Goal: Contribute content: Contribute content

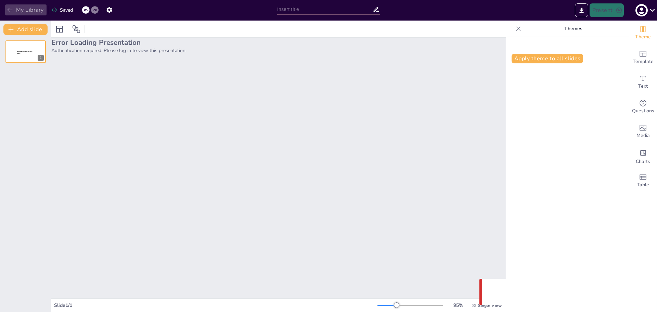
click at [24, 10] on button "My Library" at bounding box center [25, 9] width 41 height 11
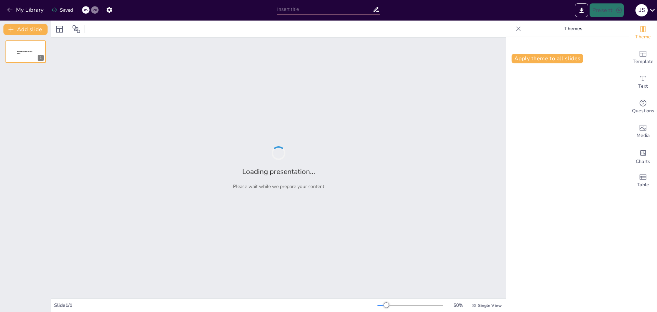
type input "Clasificación de los Animales Vertebrados"
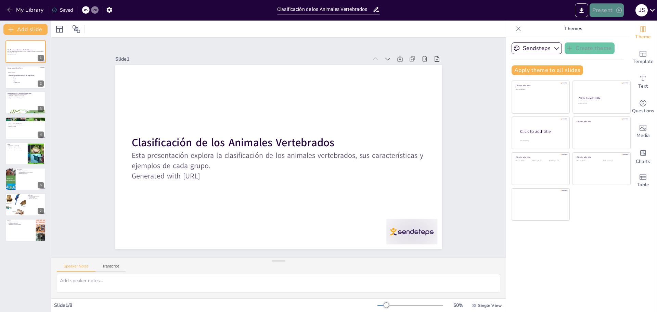
click at [611, 12] on button "Present" at bounding box center [606, 10] width 34 height 14
click at [618, 43] on li "Play presentation" at bounding box center [617, 42] width 54 height 11
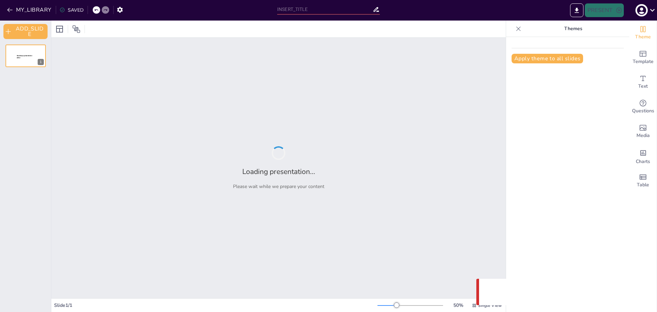
type input "Clasificación de los Animales Vertebrados"
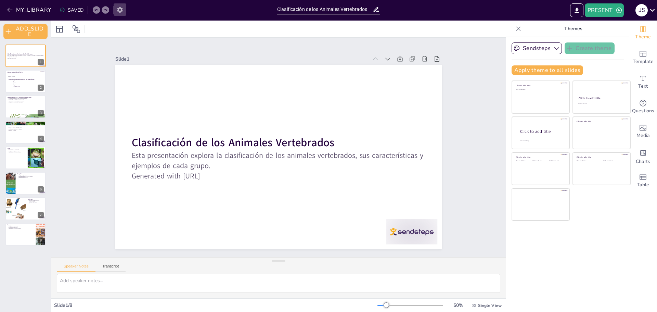
click at [121, 10] on icon "button" at bounding box center [119, 10] width 5 height 6
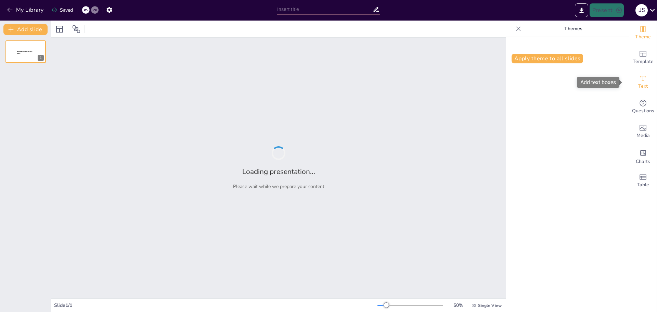
type input "Clasificación de los Animales Vertebrados"
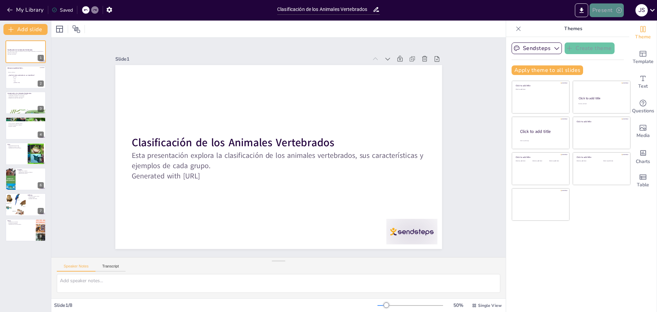
click at [614, 12] on button "Present" at bounding box center [606, 10] width 34 height 14
click at [621, 44] on li "Play presentation" at bounding box center [617, 42] width 54 height 11
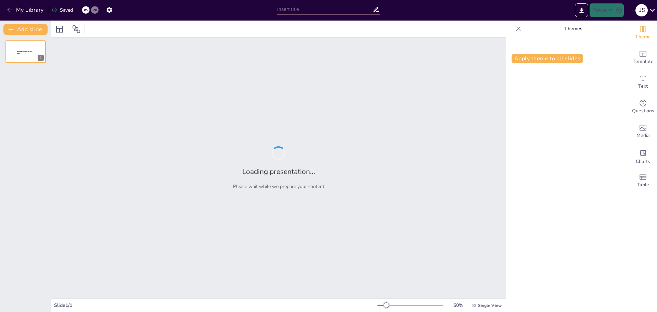
type input "Clasificación de los Animales Vertebrados"
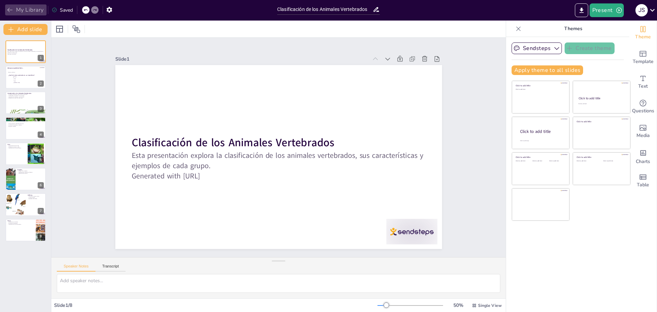
click at [30, 11] on button "My Library" at bounding box center [25, 9] width 41 height 11
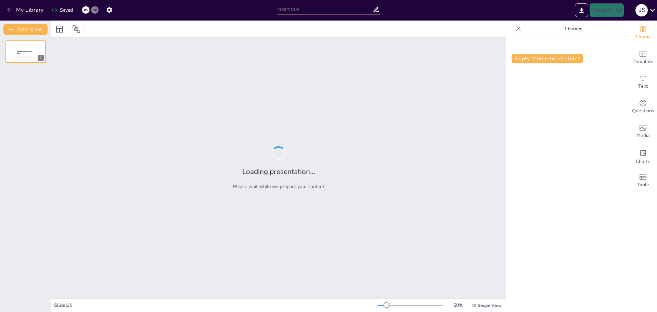
type input "La Ecología de los Animales Salvajes: Interacciones y Adaptaciones"
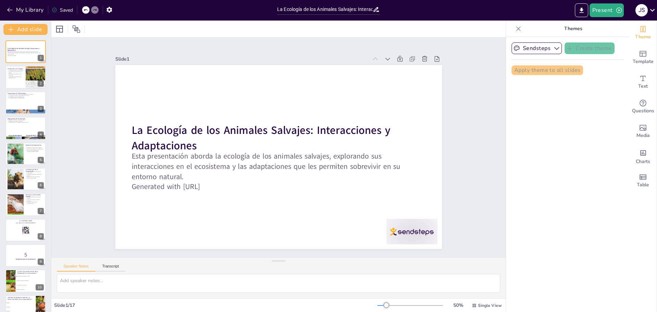
checkbox input "true"
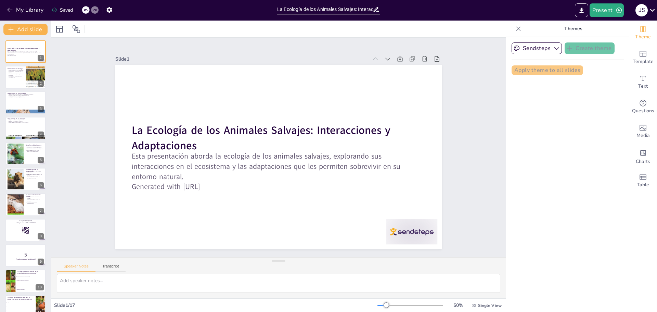
checkbox input "true"
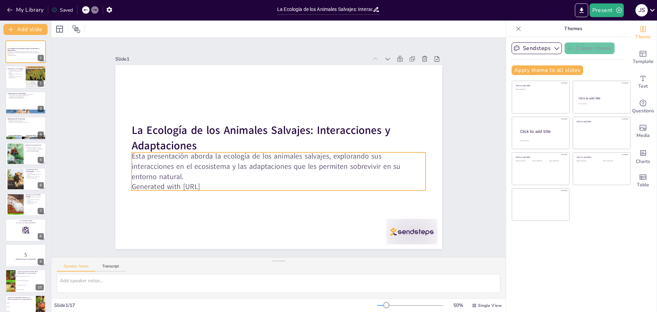
checkbox input "true"
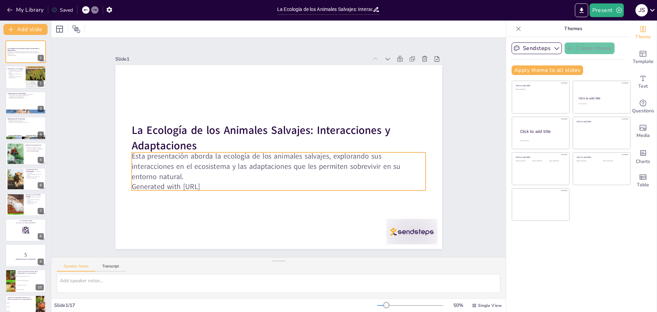
checkbox input "true"
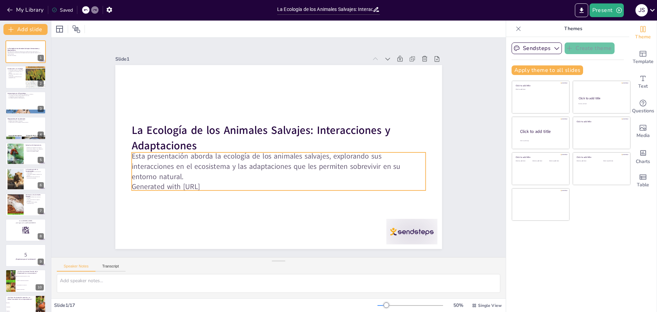
checkbox input "true"
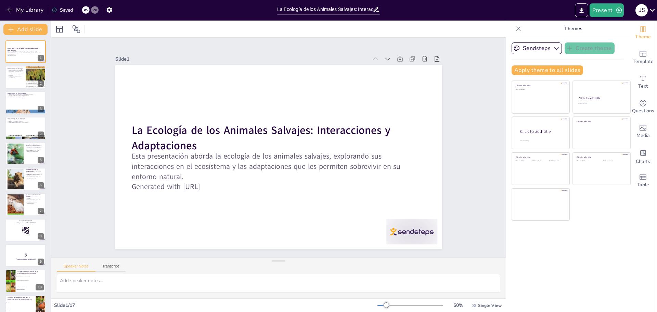
checkbox input "true"
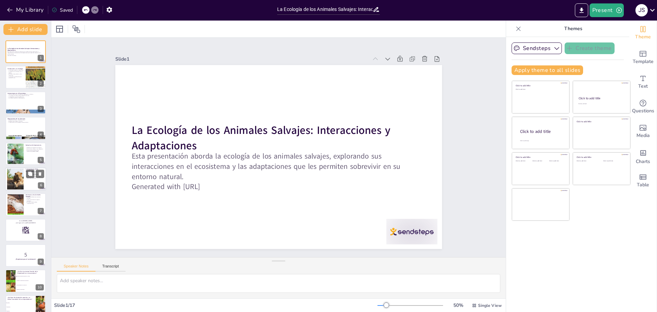
checkbox input "true"
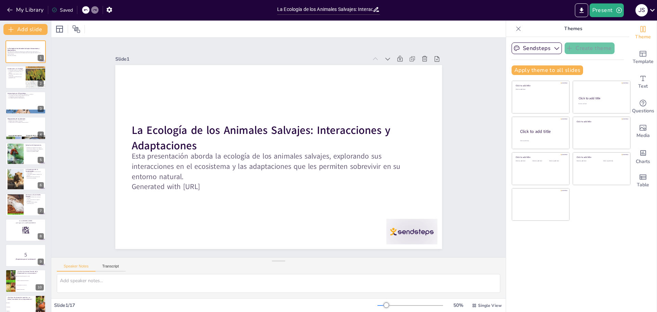
checkbox input "true"
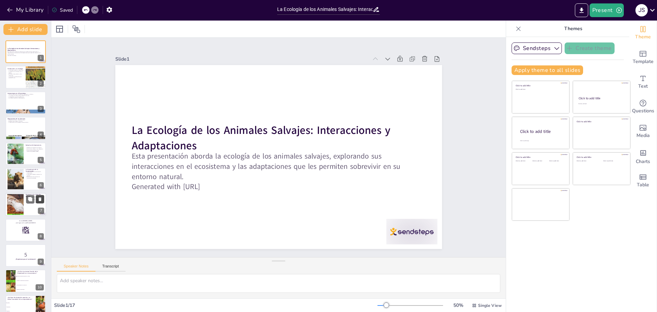
checkbox input "true"
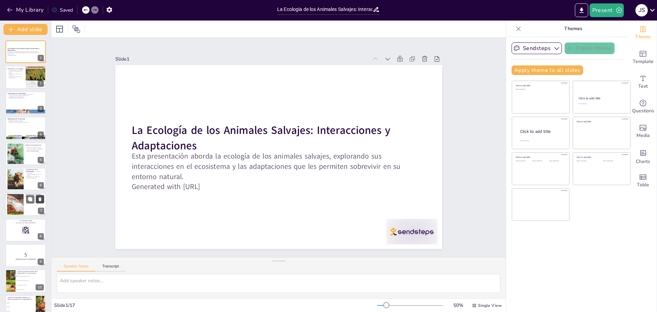
checkbox input "true"
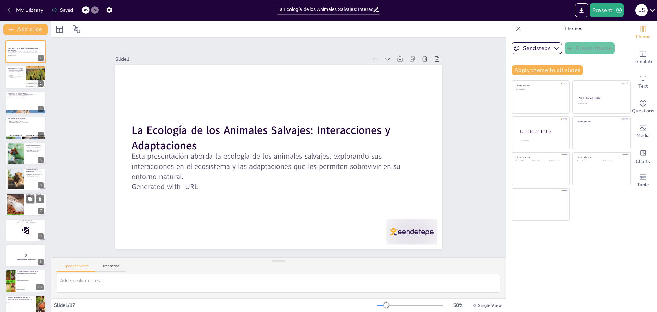
checkbox input "true"
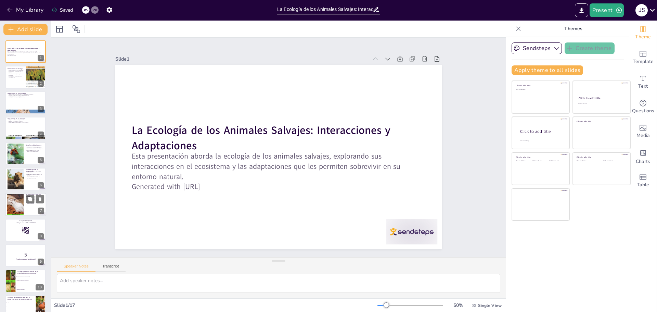
checkbox input "true"
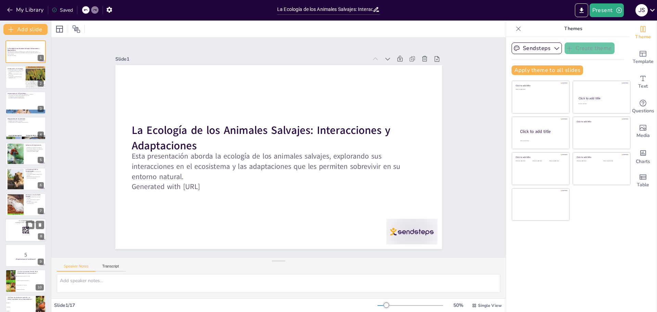
checkbox input "true"
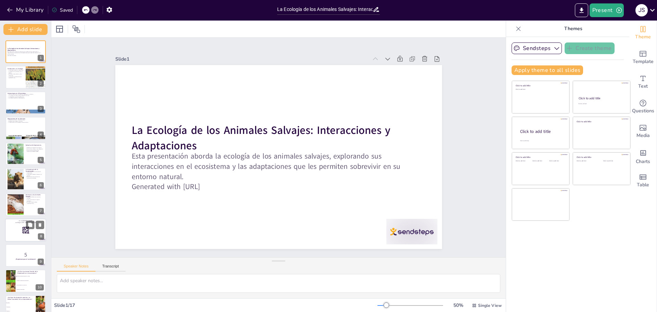
checkbox input "true"
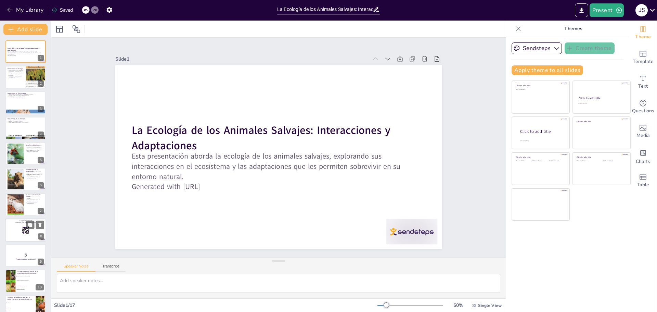
checkbox input "true"
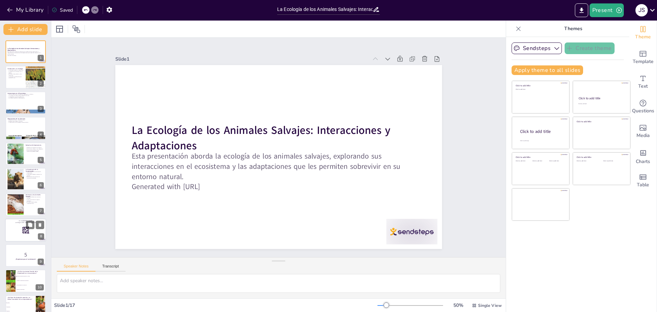
checkbox input "true"
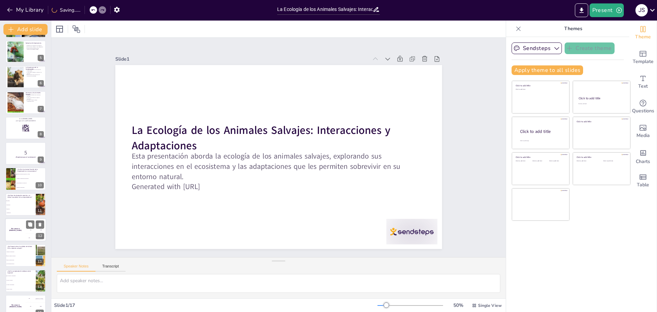
checkbox input "true"
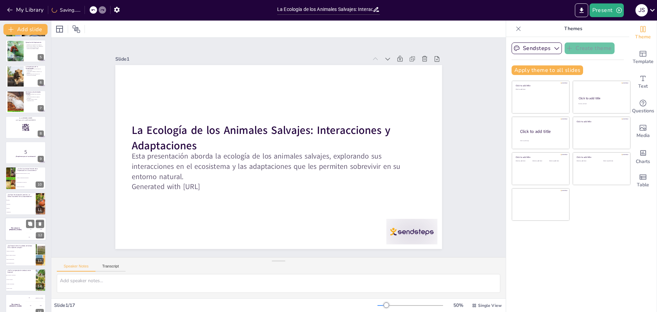
checkbox input "true"
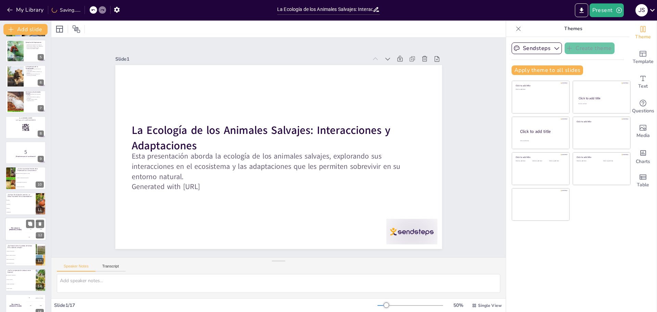
checkbox input "true"
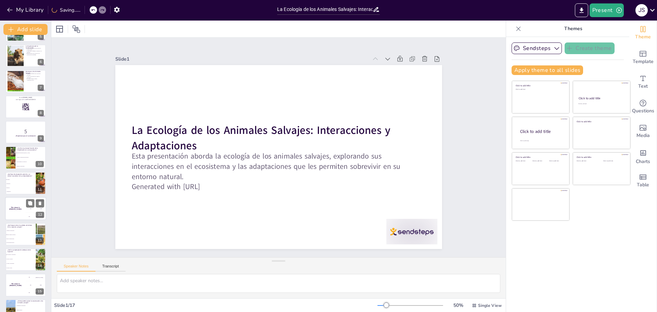
scroll to position [164, 0]
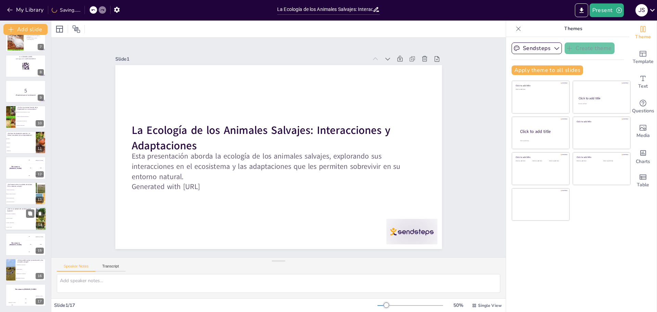
checkbox input "true"
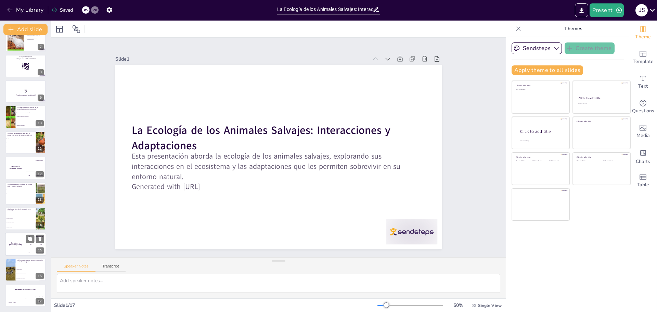
checkbox input "true"
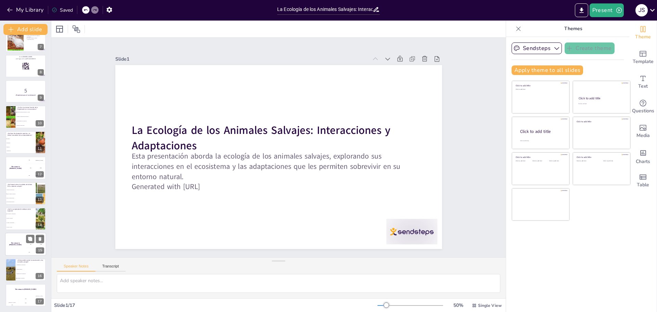
checkbox input "true"
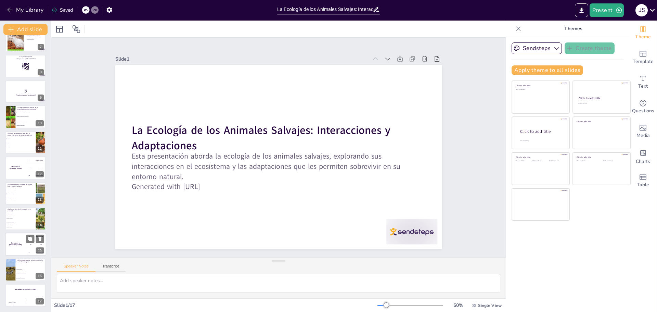
checkbox input "true"
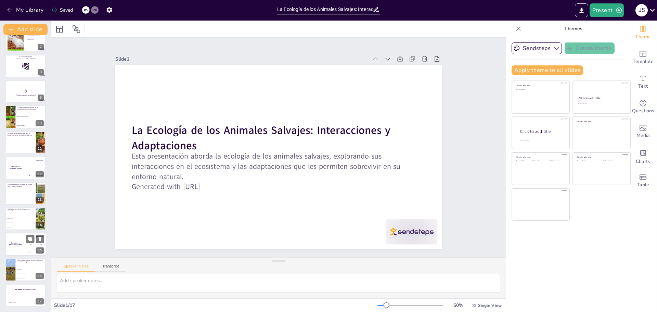
checkbox input "true"
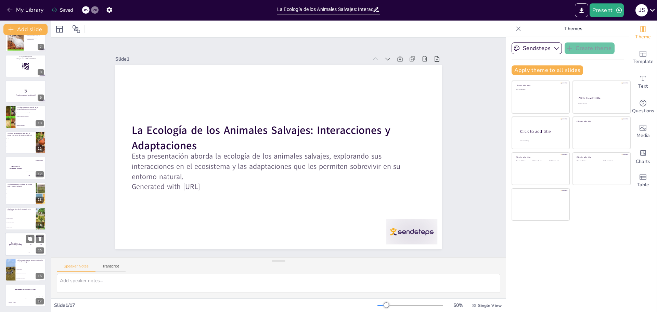
checkbox input "true"
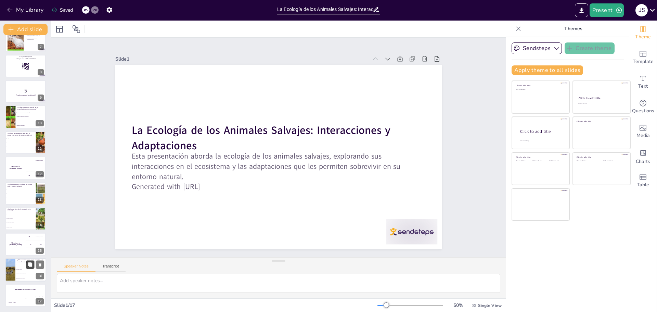
checkbox input "true"
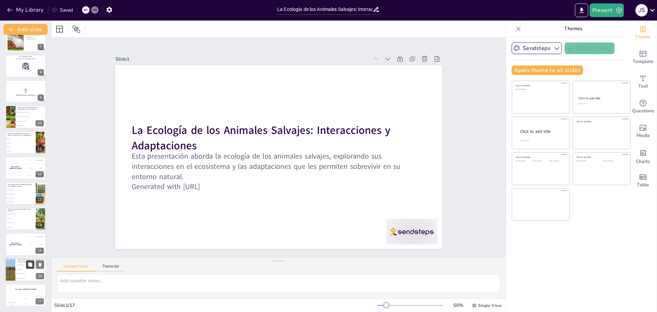
checkbox input "true"
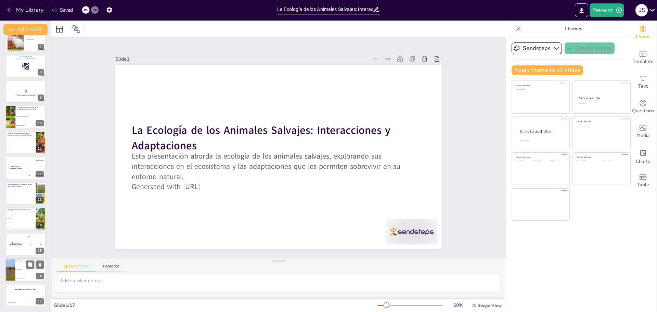
checkbox input "true"
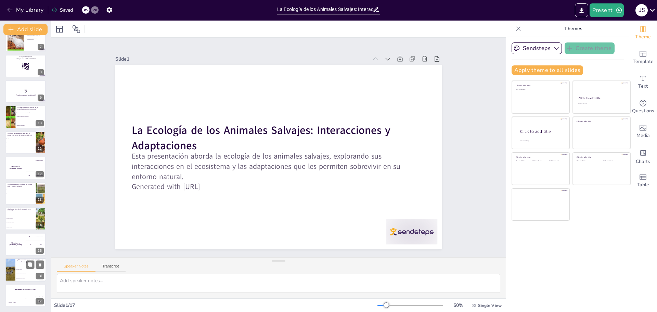
checkbox input "true"
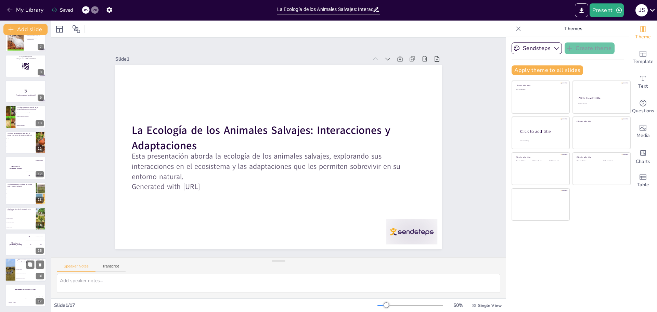
checkbox input "true"
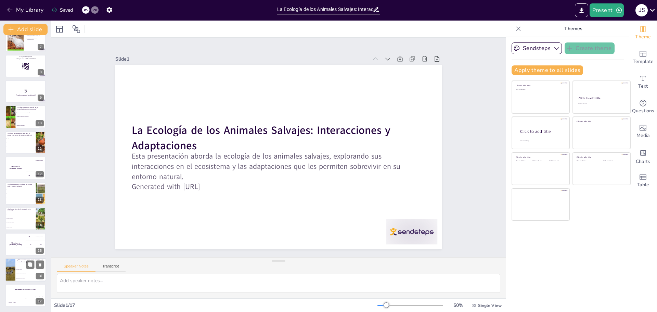
checkbox input "true"
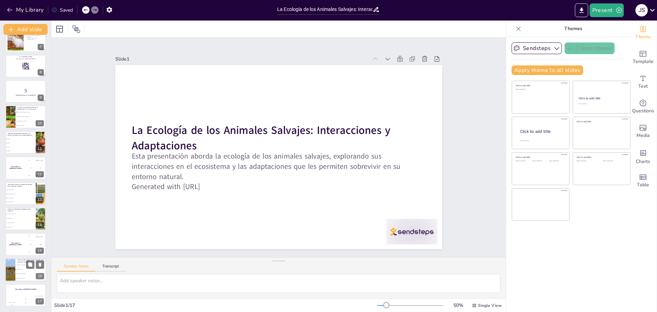
checkbox input "true"
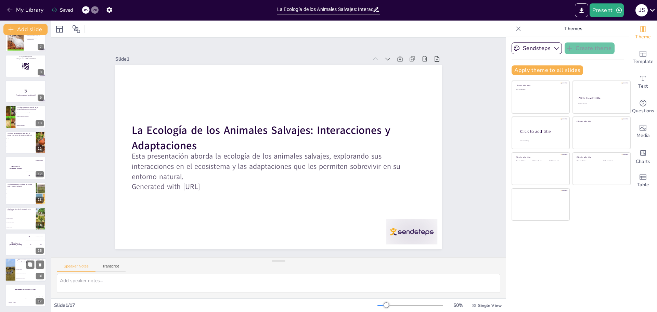
checkbox input "true"
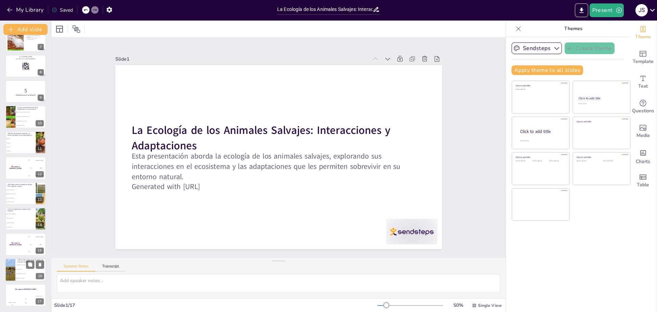
checkbox input "true"
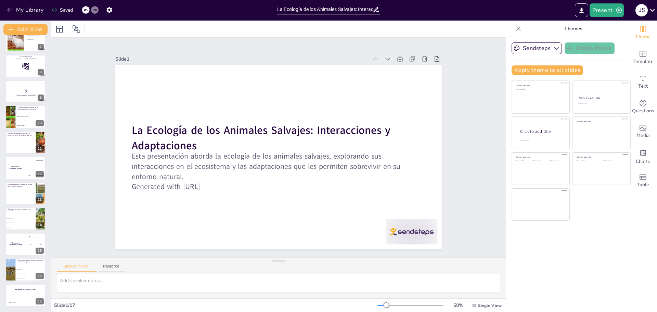
checkbox input "true"
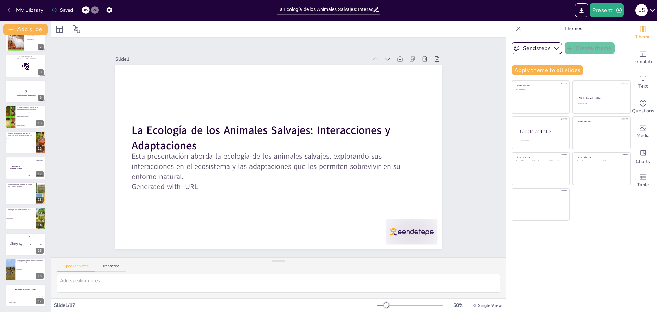
checkbox input "true"
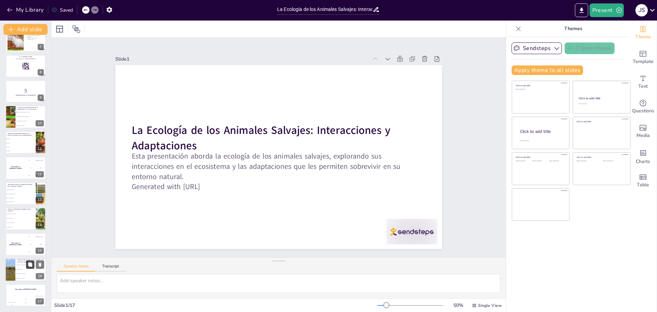
checkbox input "true"
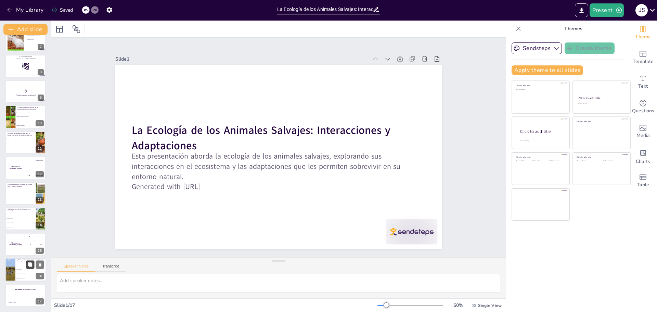
checkbox input "true"
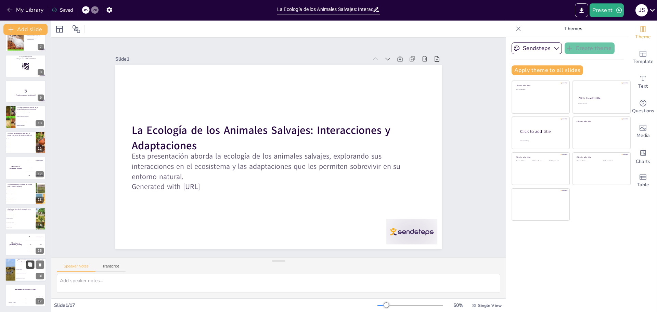
checkbox input "true"
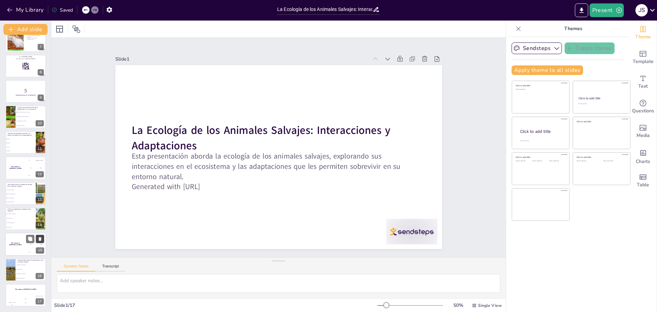
checkbox input "true"
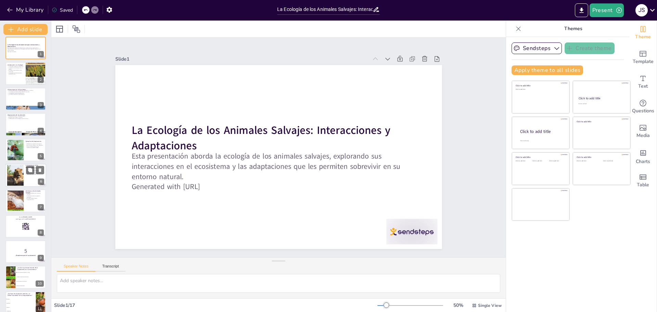
scroll to position [0, 0]
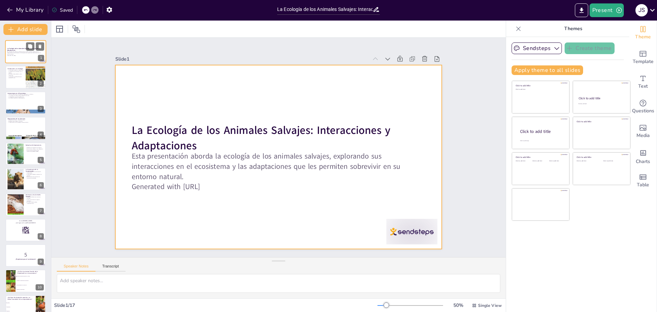
click at [20, 56] on div at bounding box center [25, 51] width 41 height 23
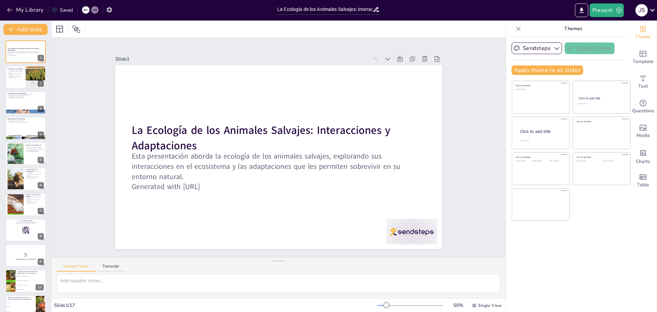
click at [106, 9] on icon "button" at bounding box center [109, 9] width 7 height 7
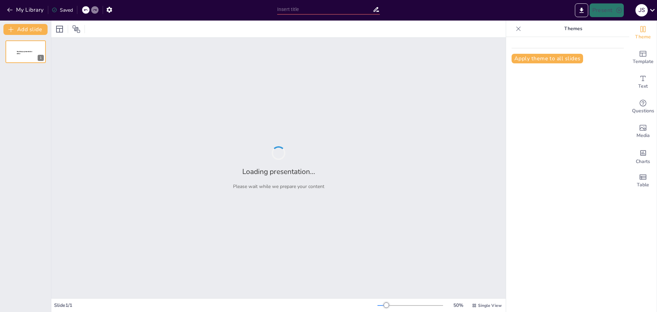
type input "La Ecología de los Animales Salvajes: Interacciones y Adaptaciones"
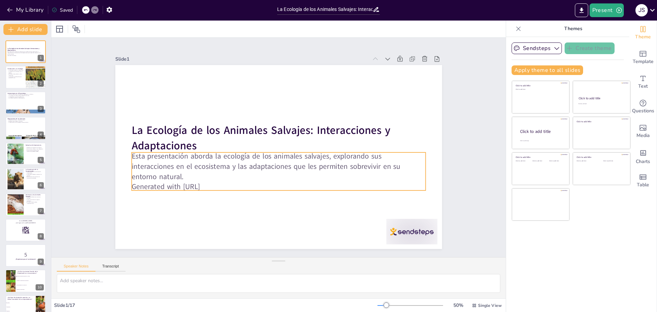
checkbox input "true"
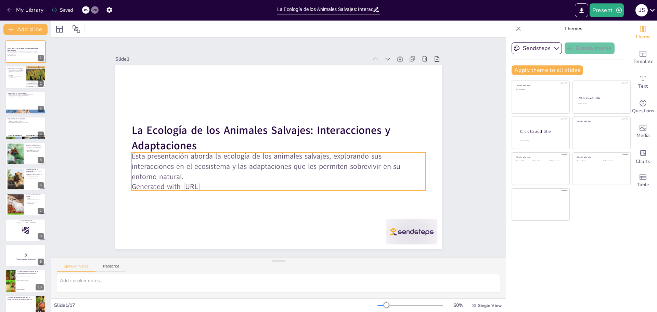
checkbox input "true"
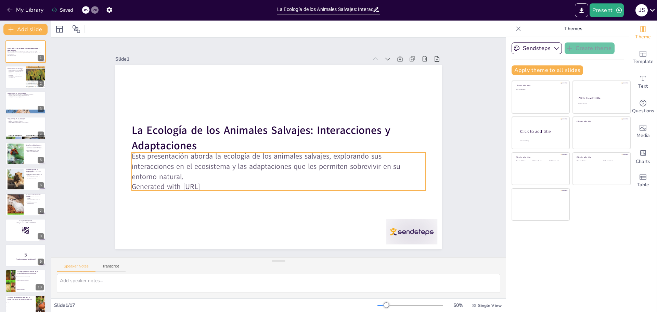
checkbox input "true"
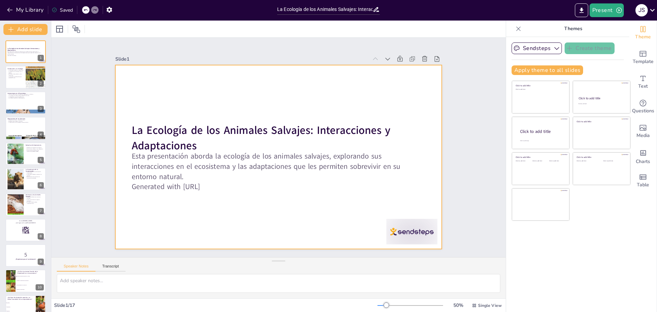
checkbox input "true"
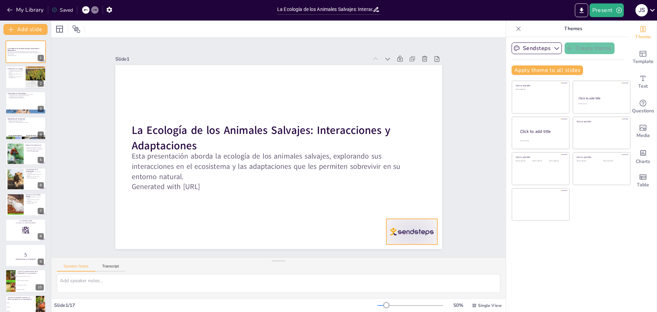
checkbox input "true"
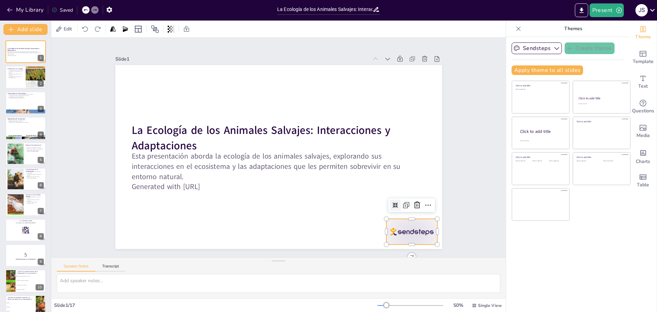
click at [413, 239] on div at bounding box center [390, 257] width 55 height 36
checkbox input "true"
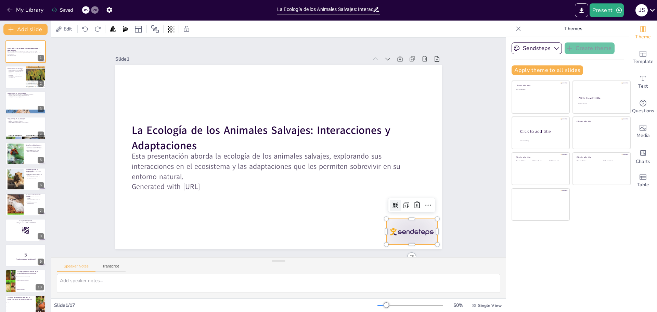
checkbox input "true"
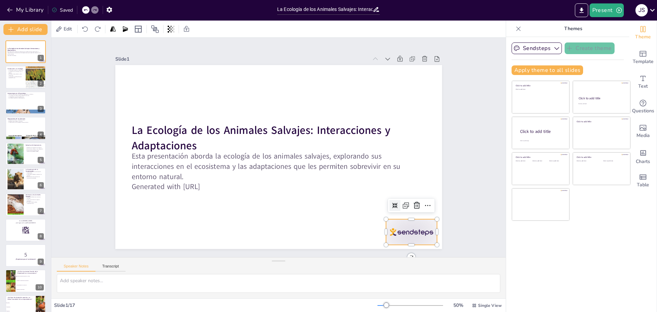
checkbox input "true"
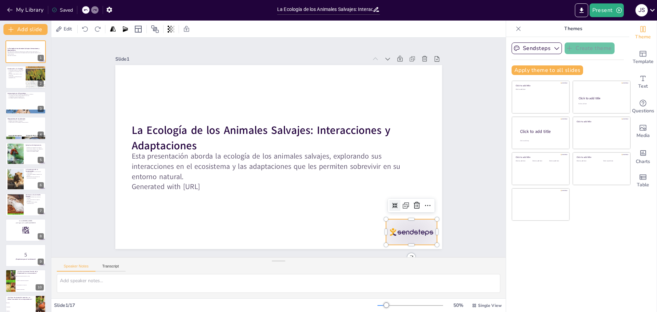
checkbox input "true"
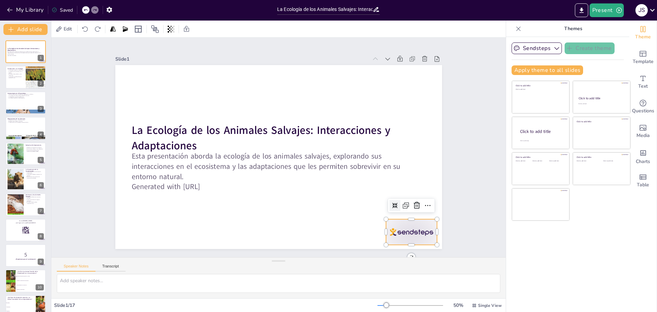
checkbox input "true"
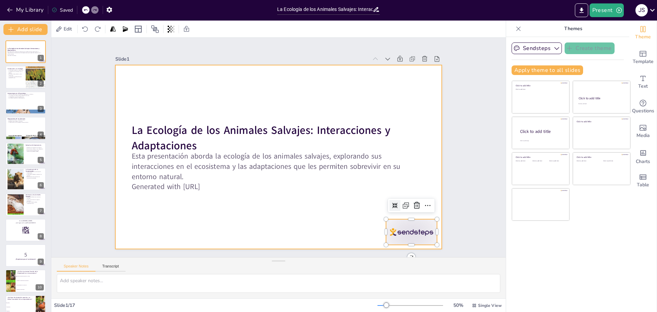
checkbox input "true"
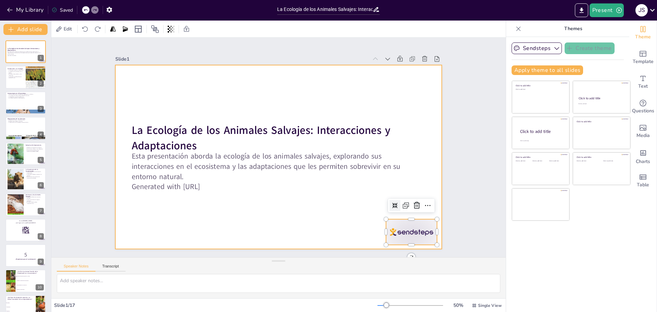
checkbox input "true"
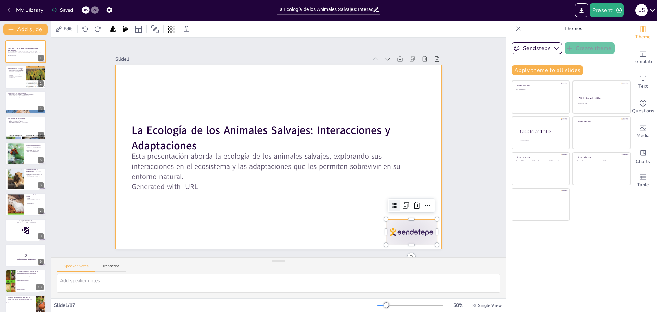
checkbox input "true"
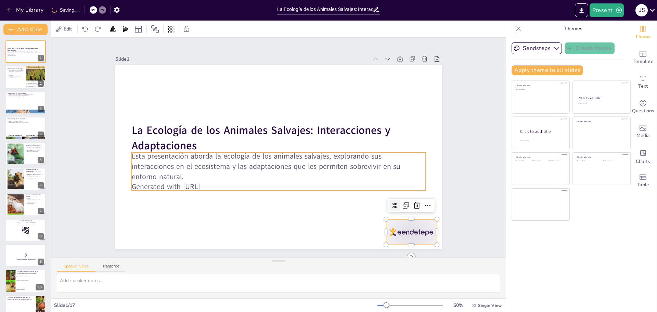
checkbox input "true"
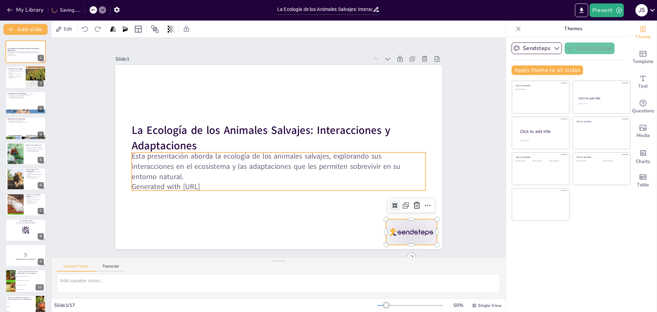
checkbox input "true"
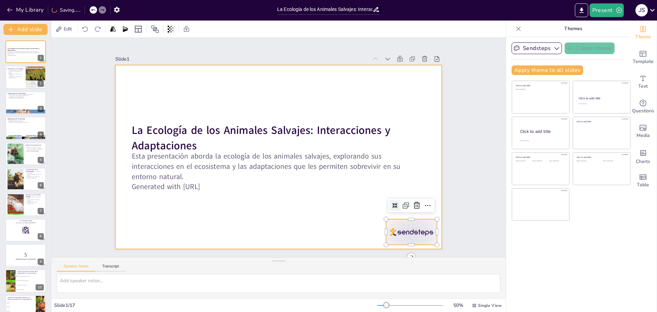
checkbox input "true"
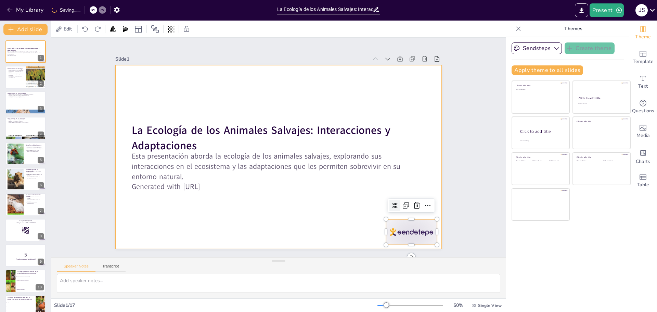
checkbox input "true"
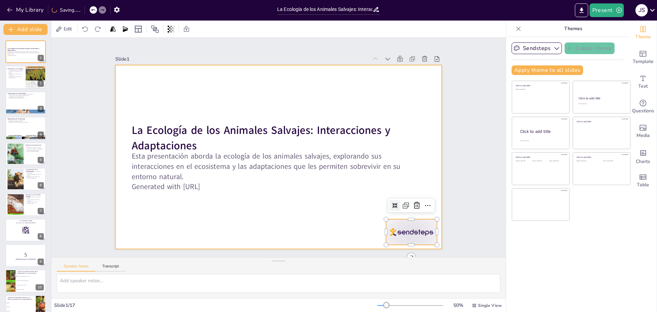
checkbox input "true"
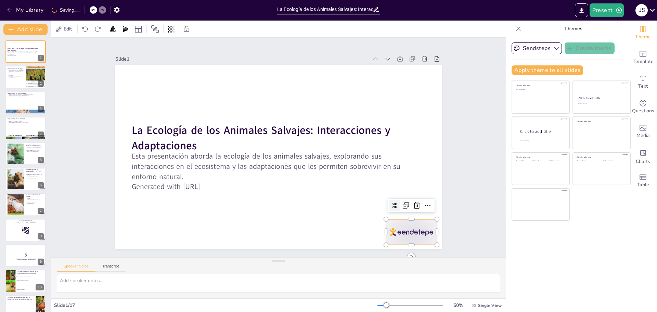
checkbox input "true"
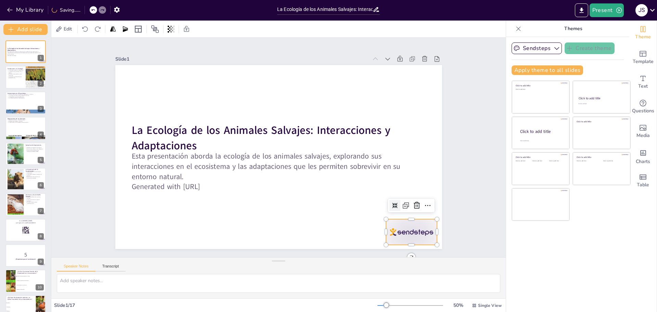
click at [443, 162] on div "Slide 1 La Ecología de los Animales Salvajes: Interacciones y Adaptaciones Esta…" at bounding box center [278, 147] width 365 height 203
checkbox input "true"
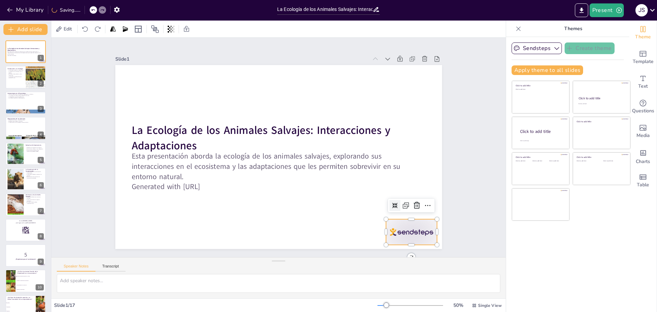
checkbox input "true"
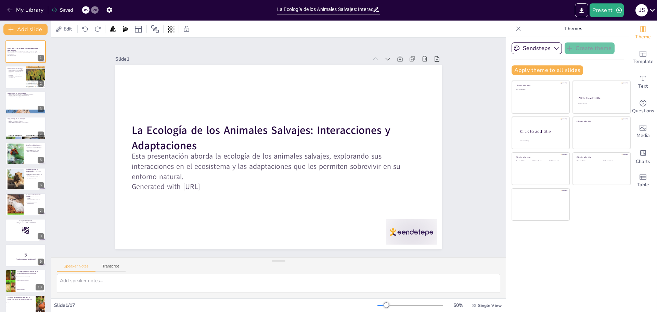
checkbox input "true"
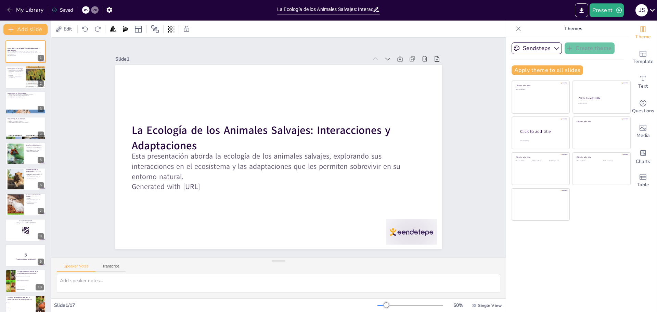
checkbox input "true"
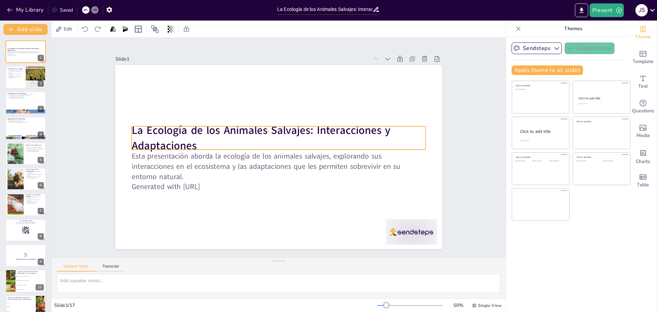
checkbox input "true"
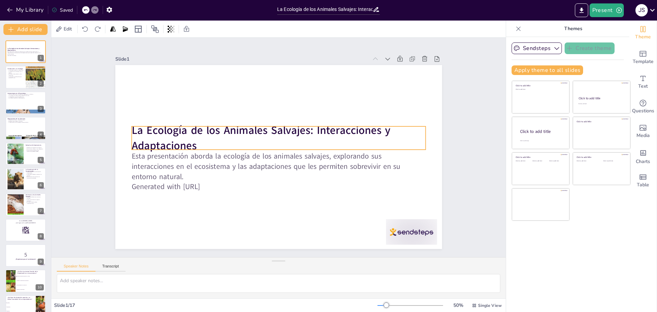
checkbox input "true"
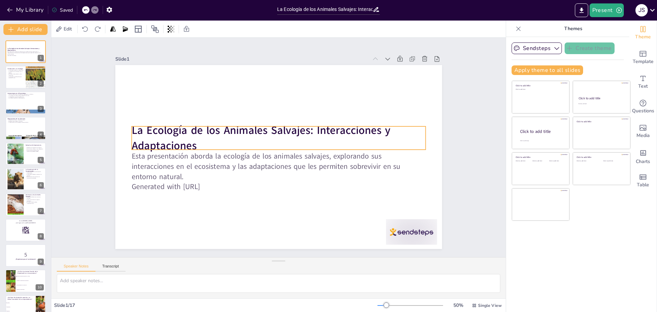
checkbox input "true"
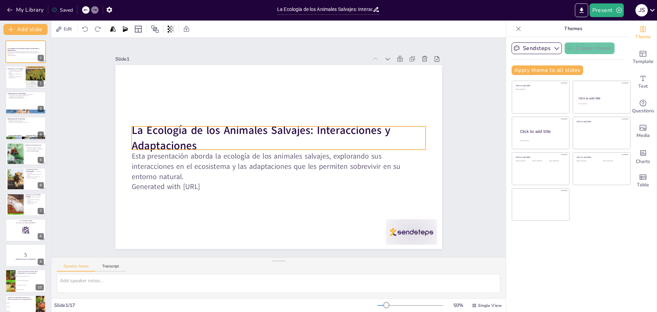
checkbox input "true"
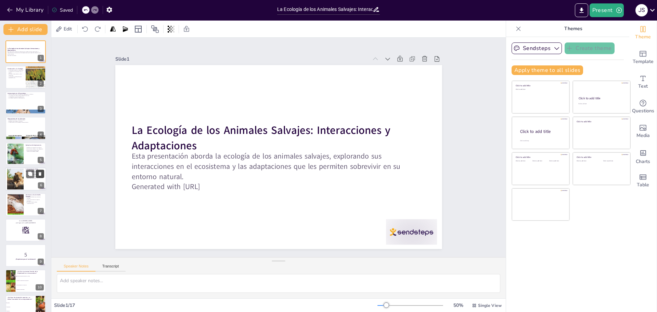
checkbox input "true"
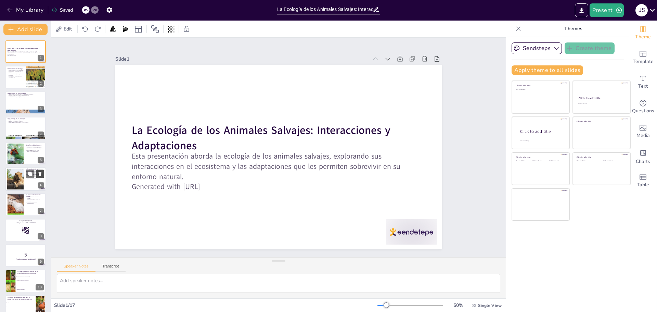
checkbox input "true"
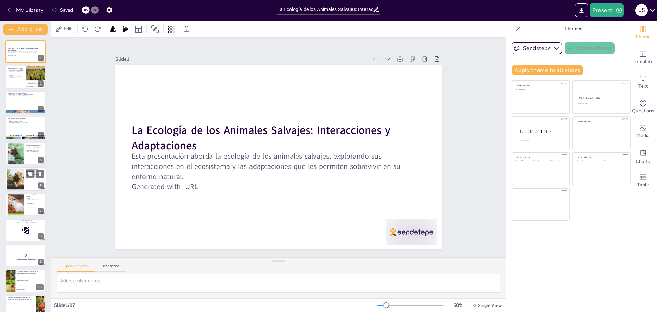
checkbox input "true"
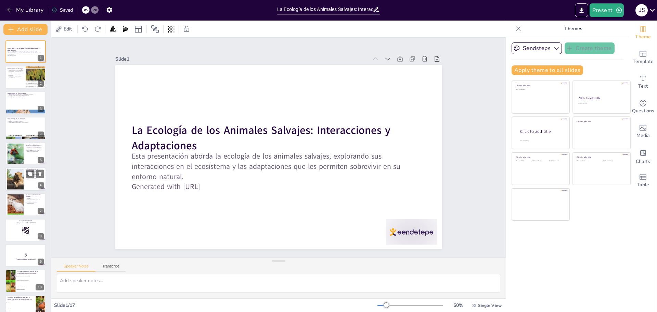
click at [26, 181] on div at bounding box center [25, 178] width 41 height 23
type textarea "La conservación de hábitats es crucial para mantener la biodiversidad, que es f…"
checkbox input "true"
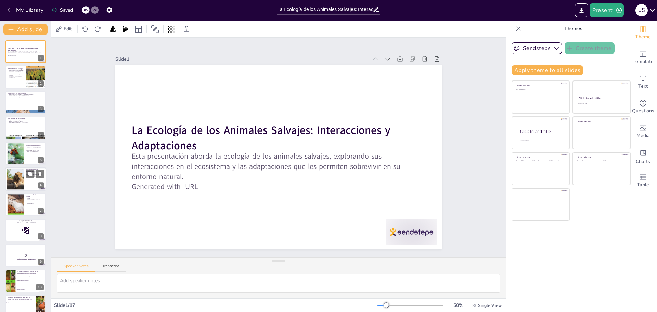
checkbox input "true"
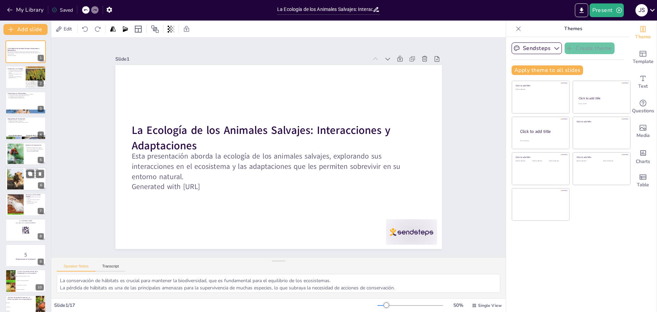
scroll to position [6, 0]
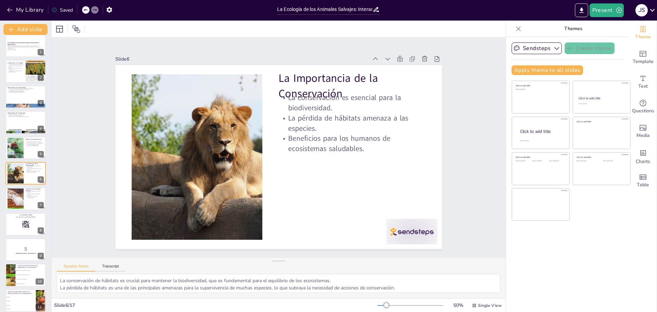
checkbox input "true"
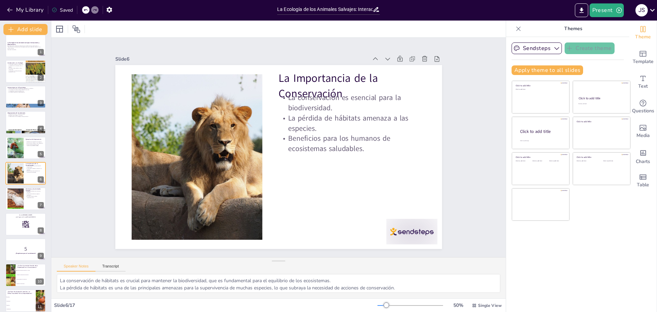
checkbox input "true"
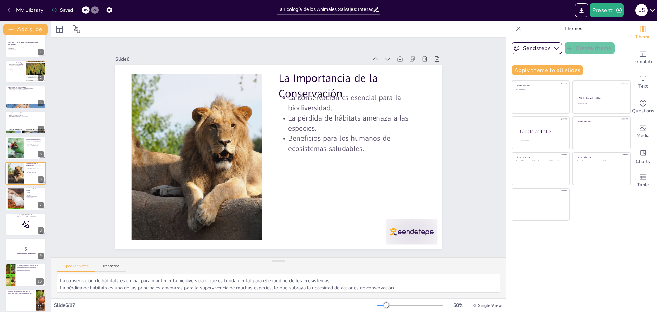
checkbox input "true"
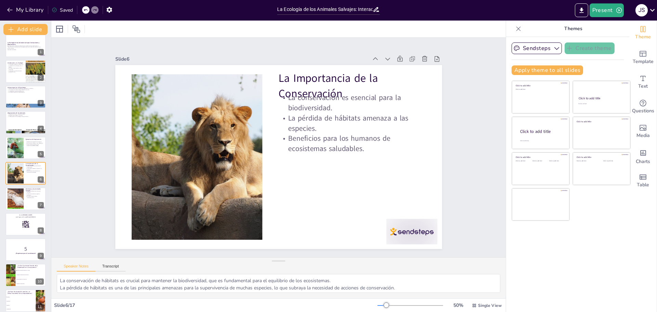
checkbox input "true"
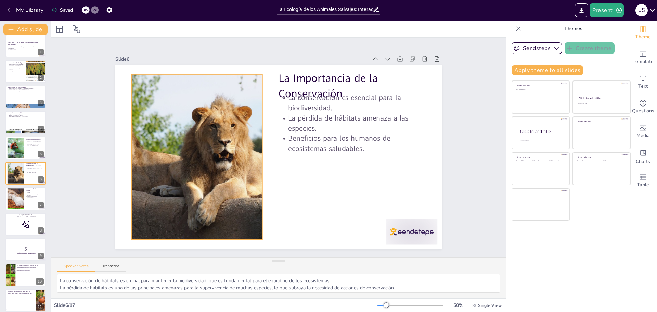
checkbox input "true"
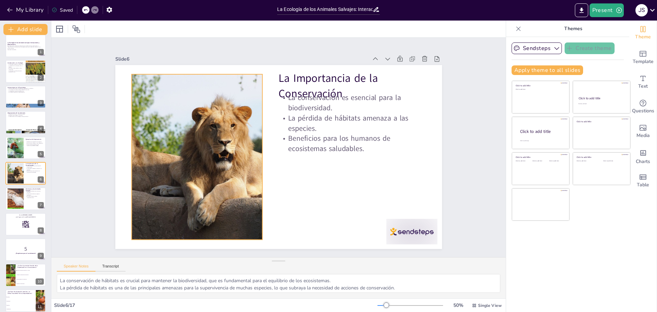
checkbox input "true"
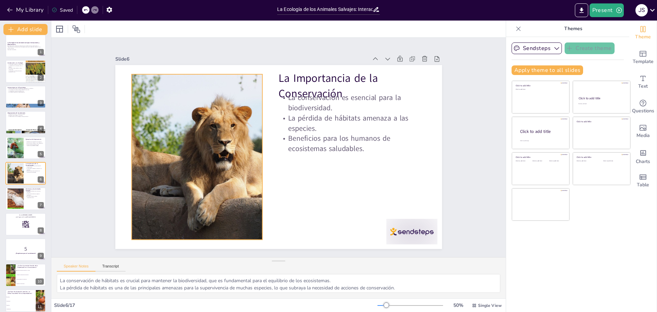
checkbox input "true"
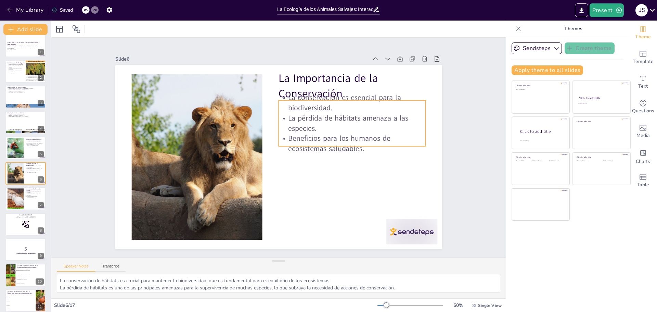
checkbox input "true"
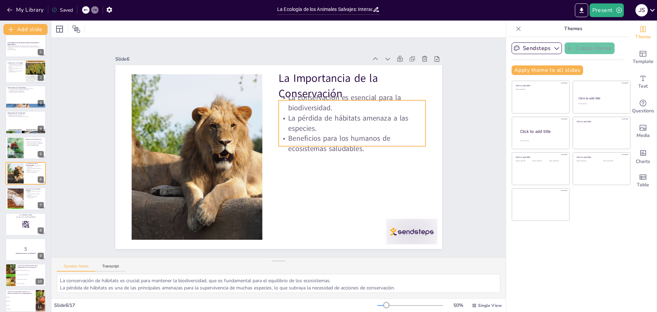
checkbox input "true"
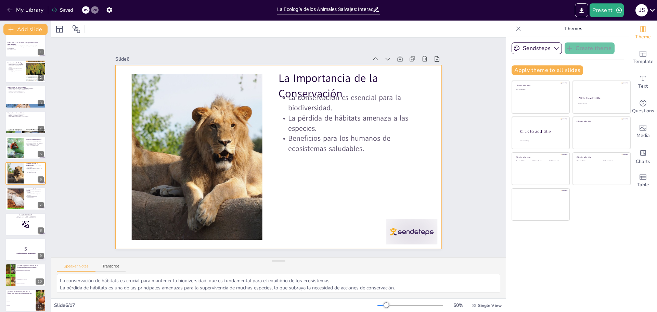
checkbox input "true"
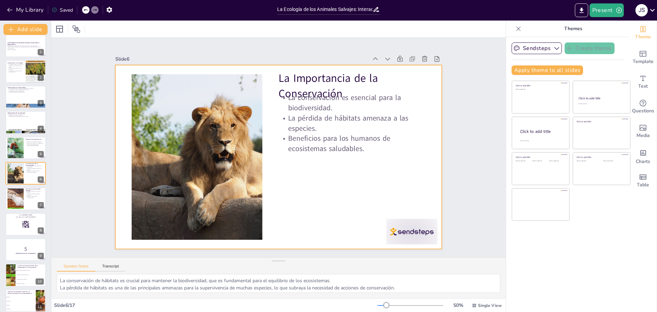
checkbox input "true"
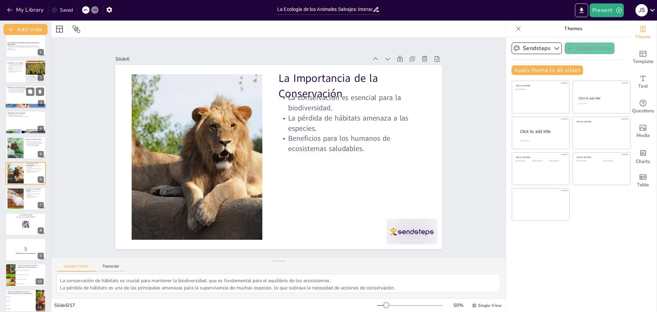
click at [26, 104] on div at bounding box center [25, 105] width 41 height 23
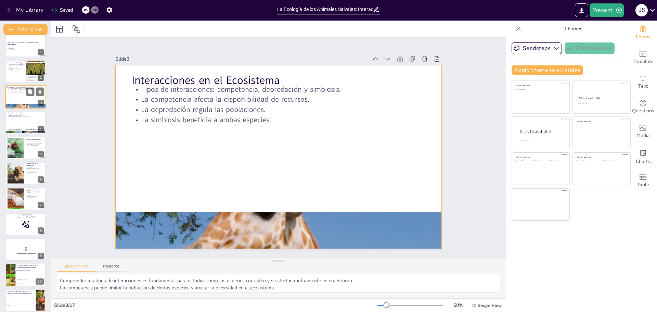
scroll to position [0, 0]
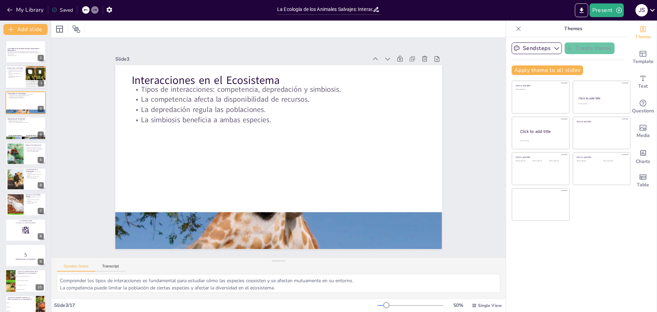
click at [31, 81] on div at bounding box center [36, 77] width 68 height 23
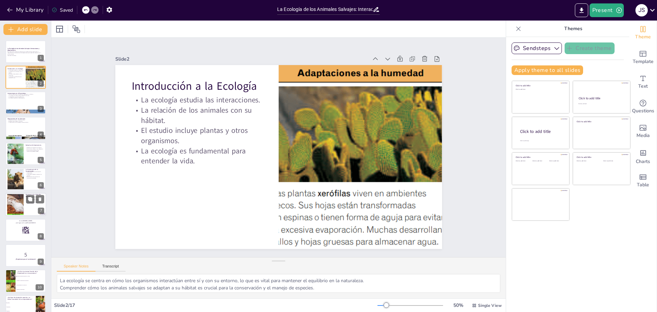
scroll to position [164, 0]
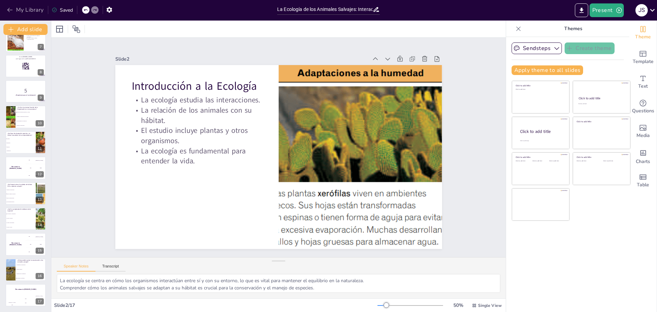
click at [7, 9] on icon "button" at bounding box center [9, 9] width 7 height 7
